Goal: Navigation & Orientation: Find specific page/section

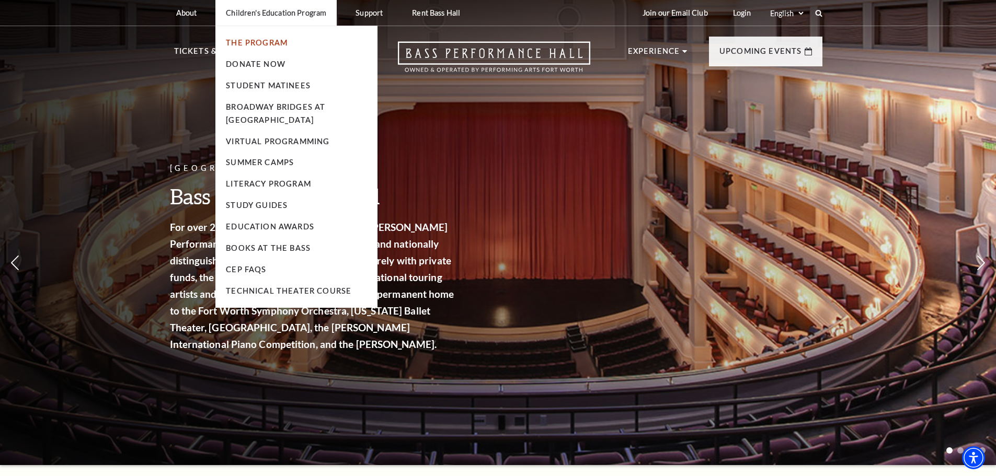
click at [237, 41] on link "The Program" at bounding box center [257, 42] width 62 height 9
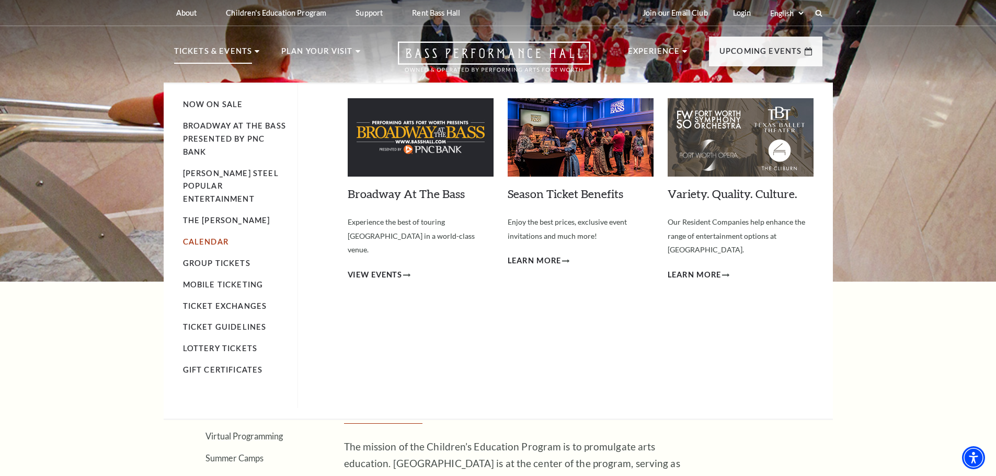
click at [202, 237] on link "Calendar" at bounding box center [205, 241] width 45 height 9
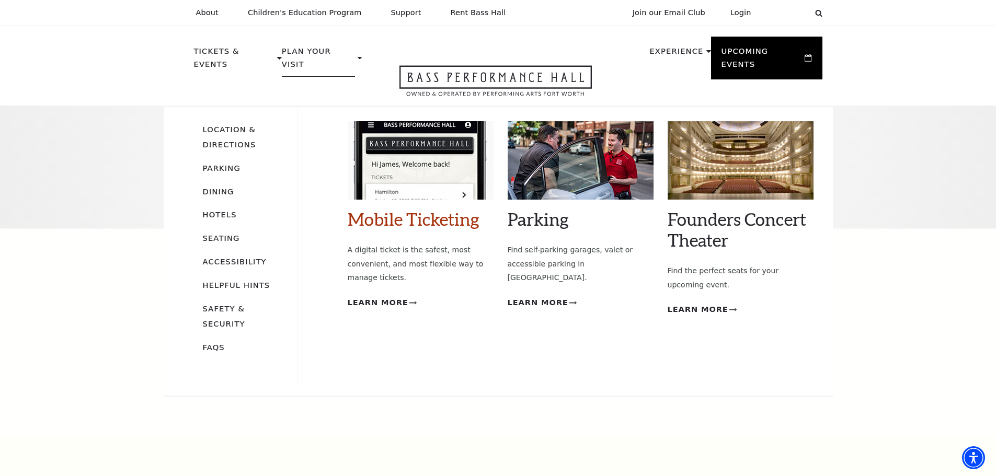
click at [437, 209] on link "Mobile Ticketing" at bounding box center [414, 219] width 132 height 21
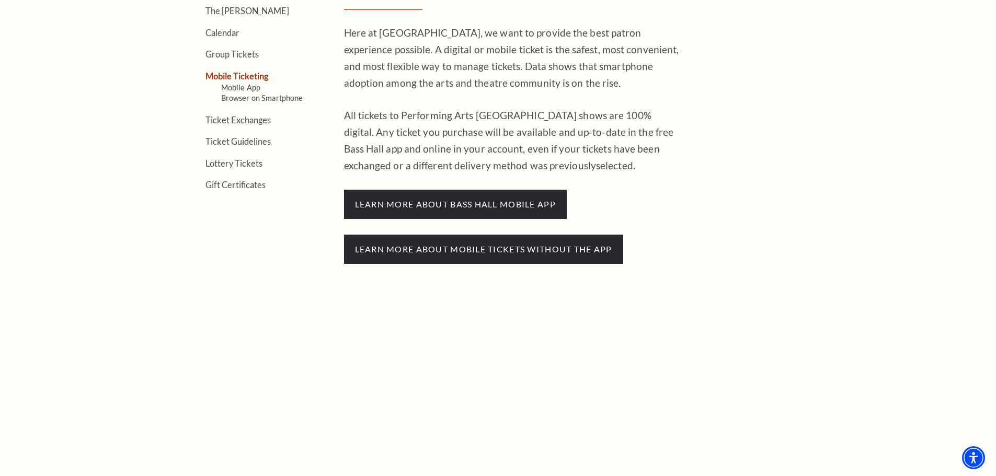
scroll to position [261, 0]
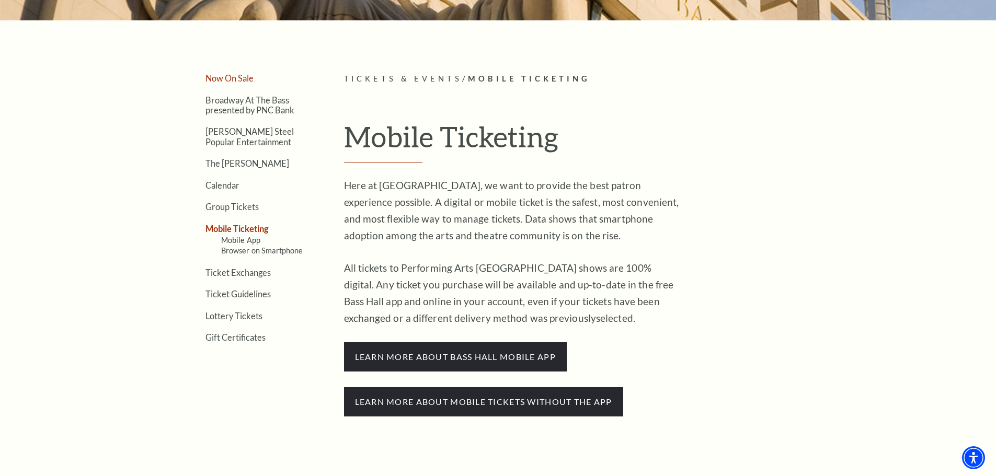
click at [233, 78] on link "Now On Sale" at bounding box center [229, 78] width 48 height 10
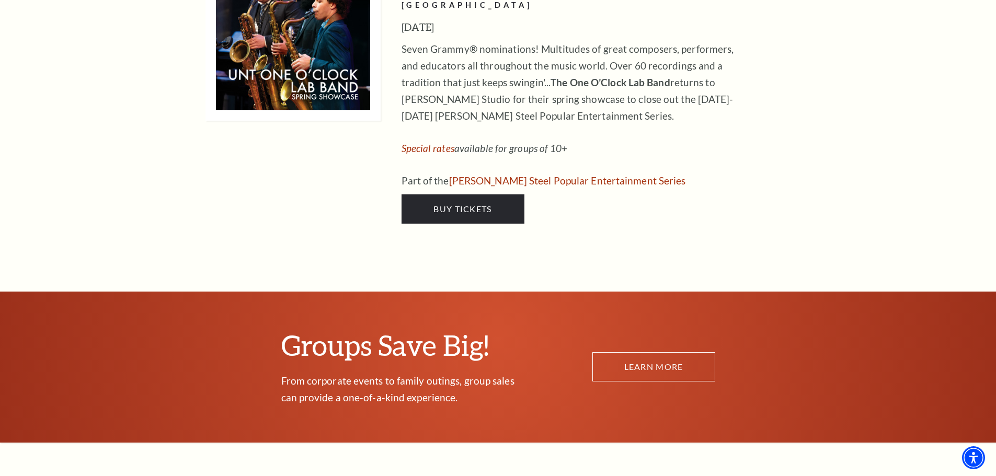
scroll to position [5071, 0]
